Goal: Information Seeking & Learning: Learn about a topic

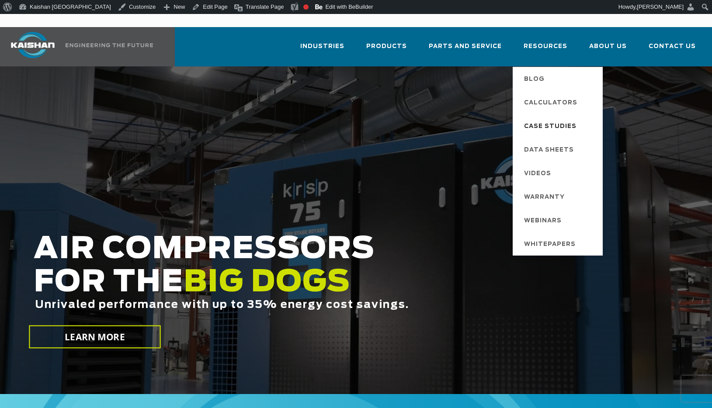
click at [551, 119] on span "Case Studies" at bounding box center [550, 126] width 52 height 15
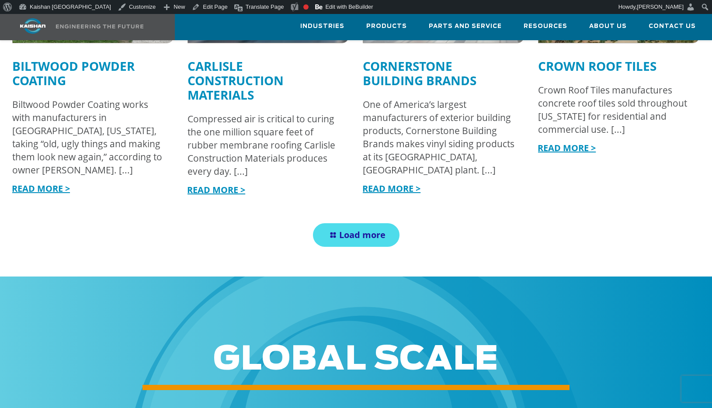
scroll to position [1049, 0]
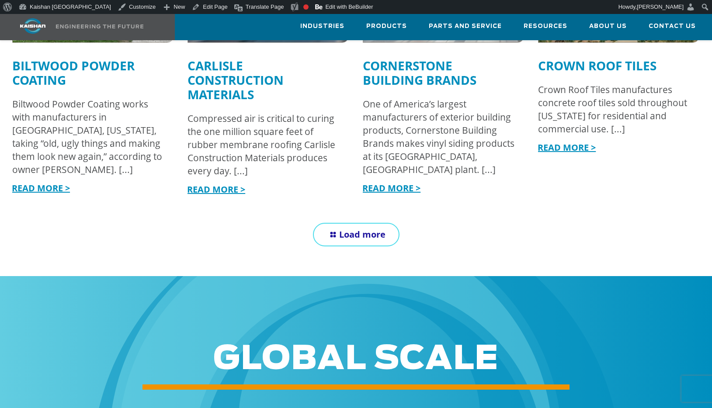
click at [357, 223] on link "Load more" at bounding box center [356, 235] width 87 height 24
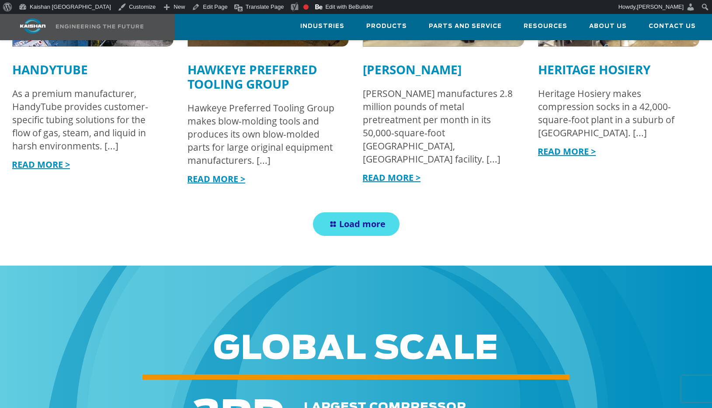
scroll to position [1642, 0]
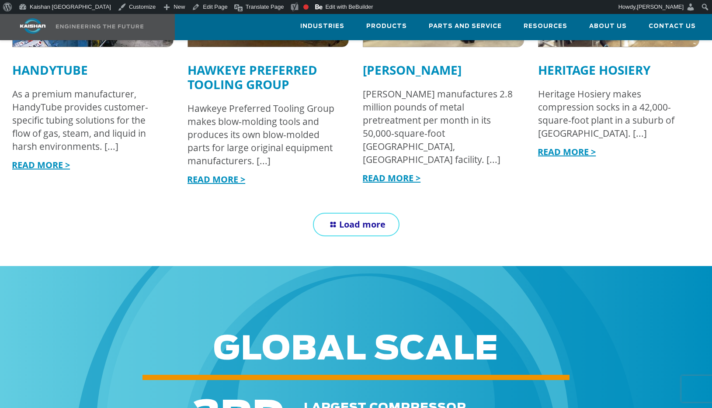
click at [361, 213] on link "Load more" at bounding box center [356, 225] width 87 height 24
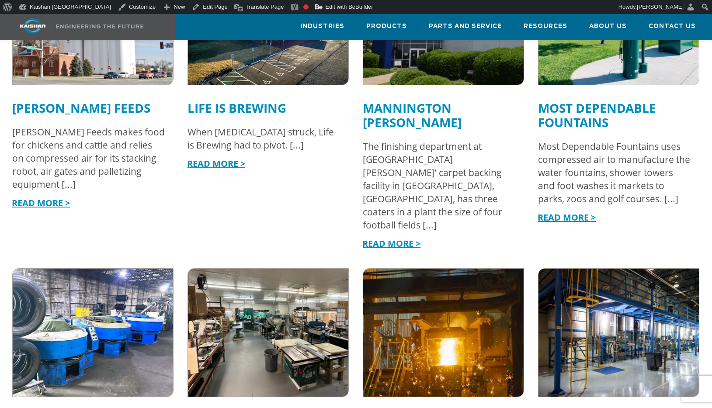
scroll to position [1948, 0]
